Goal: Task Accomplishment & Management: Complete application form

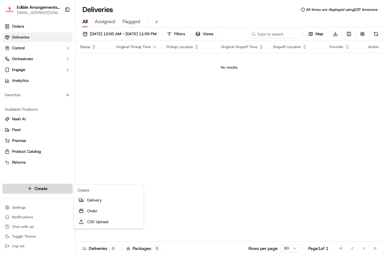
click at [43, 186] on html "Edible Arrangements - [GEOGRAPHIC_DATA][EMAIL_ADDRESS][DOMAIN_NAME] Toggle Side…" at bounding box center [192, 127] width 385 height 255
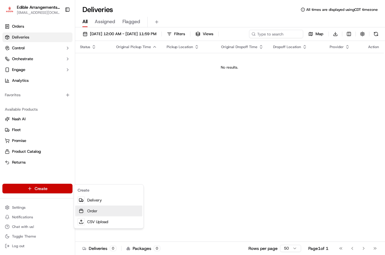
click at [95, 211] on link "Order" at bounding box center [108, 211] width 67 height 11
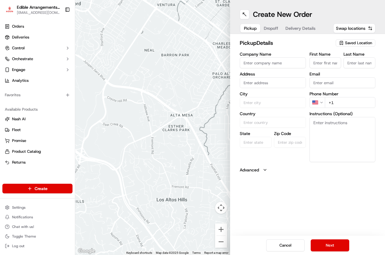
click at [318, 64] on input "First Name" at bounding box center [326, 62] width 32 height 11
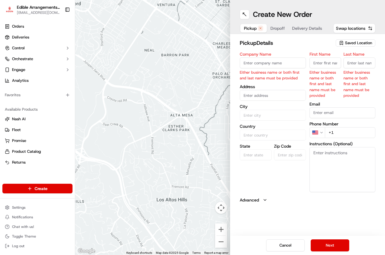
click at [342, 40] on div "Saved Location" at bounding box center [356, 42] width 40 height 7
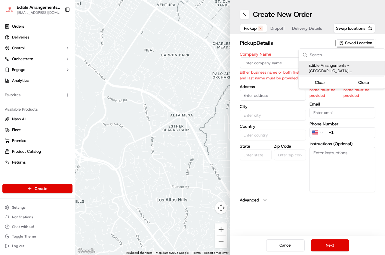
click at [318, 38] on html "Edible Arrangements - [GEOGRAPHIC_DATA][EMAIL_ADDRESS][DOMAIN_NAME] Toggle Side…" at bounding box center [192, 127] width 385 height 255
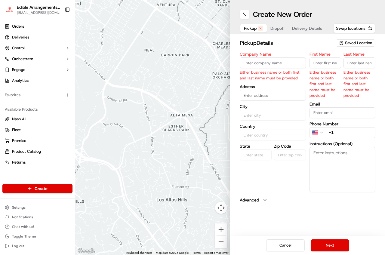
click at [353, 44] on span "Saved Location" at bounding box center [358, 42] width 27 height 5
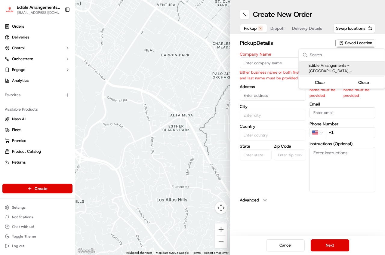
click at [337, 68] on span "Edible Arrangements - [GEOGRAPHIC_DATA], [GEOGRAPHIC_DATA] ([GEOGRAPHIC_DATA])" at bounding box center [346, 68] width 74 height 11
type input "Edible Arrangements - [GEOGRAPHIC_DATA], [GEOGRAPHIC_DATA]"
type input "[STREET_ADDRESS]"
type input "San Antonio"
type input "US"
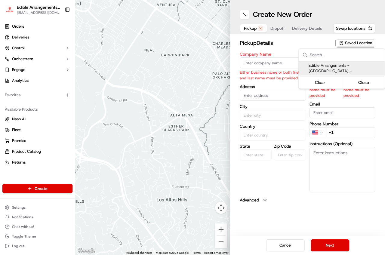
type input "[GEOGRAPHIC_DATA]"
type input "78224"
type input "[EMAIL_ADDRESS][DOMAIN_NAME]"
type input "[PHONE_NUMBER]"
type textarea "Please come inside the store to pick up the arrangement."
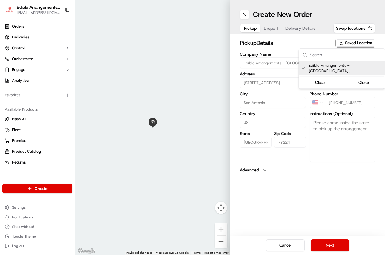
click at [332, 246] on html "Edible Arrangements - [GEOGRAPHIC_DATA][EMAIL_ADDRESS][DOMAIN_NAME] Toggle Side…" at bounding box center [192, 127] width 385 height 255
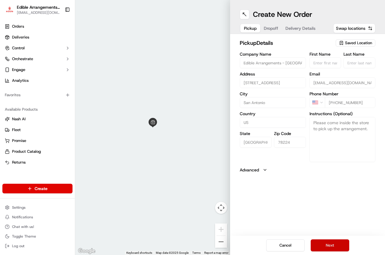
click at [327, 247] on button "Next" at bounding box center [330, 246] width 39 height 12
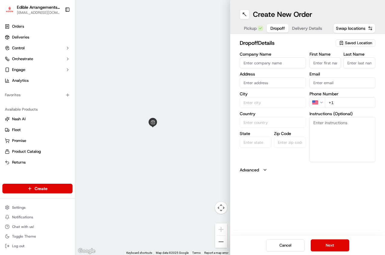
click at [280, 83] on input "text" at bounding box center [273, 82] width 66 height 11
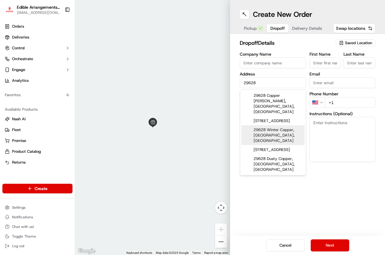
click at [277, 125] on div "29628 Winter Copper, [GEOGRAPHIC_DATA], [GEOGRAPHIC_DATA]" at bounding box center [273, 135] width 63 height 20
type input "29628 [GEOGRAPHIC_DATA], [GEOGRAPHIC_DATA]"
type input "Bulverde"
type input "[GEOGRAPHIC_DATA]"
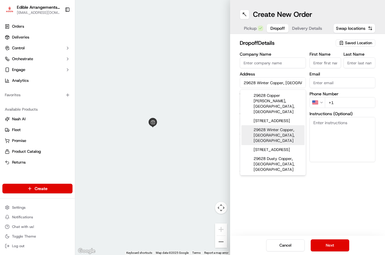
type input "78163"
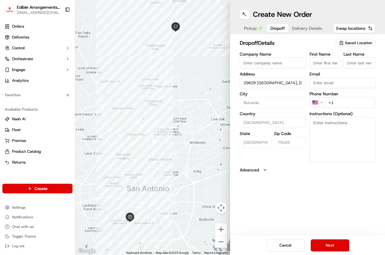
type input "29628 [GEOGRAPHIC_DATA], [GEOGRAPHIC_DATA]"
click at [333, 80] on input "Email" at bounding box center [343, 82] width 66 height 11
click at [330, 155] on textarea "Instructions (Optional)" at bounding box center [343, 139] width 66 height 45
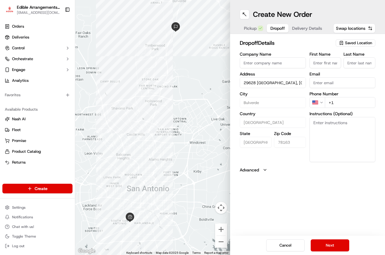
click at [330, 85] on input "Email" at bounding box center [343, 82] width 66 height 11
click at [337, 153] on textarea "Instructions (Optional)" at bounding box center [343, 139] width 66 height 45
click at [337, 152] on textarea "Instructions (Optional)" at bounding box center [343, 139] width 66 height 45
click at [333, 152] on textarea "Instructions (Optional)" at bounding box center [343, 139] width 66 height 45
